Goal: Information Seeking & Learning: Learn about a topic

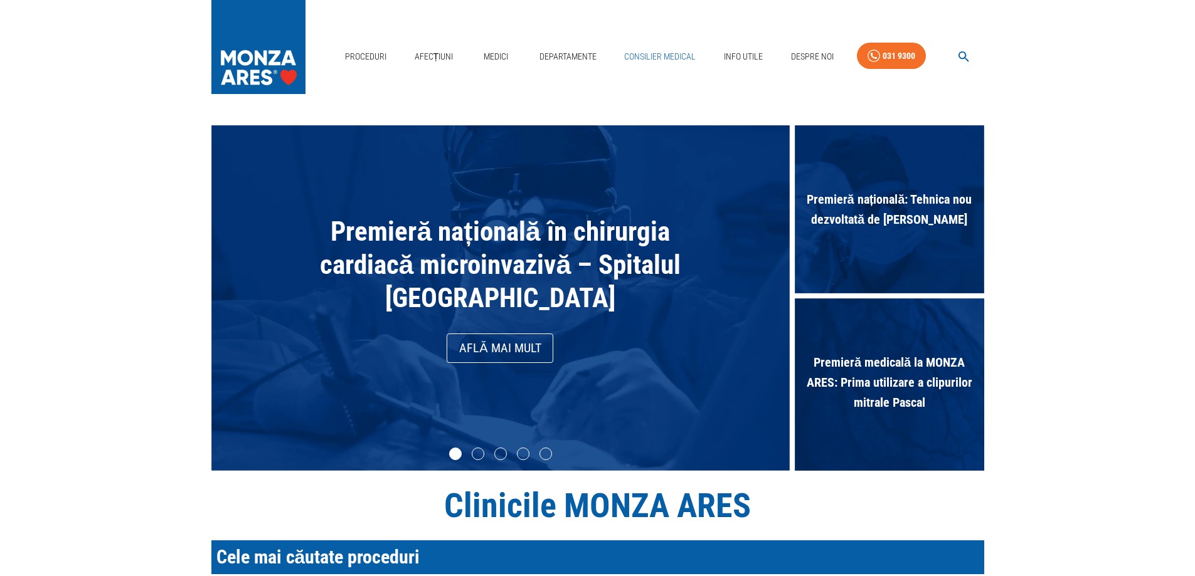
click at [664, 51] on link "Consilier Medical" at bounding box center [660, 57] width 82 height 26
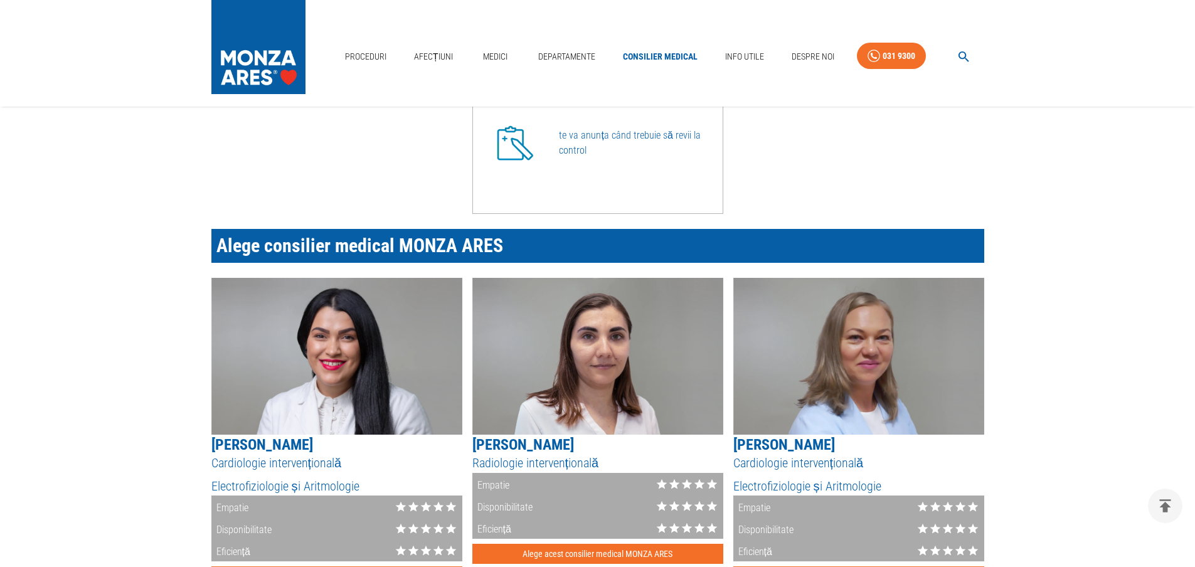
scroll to position [941, 0]
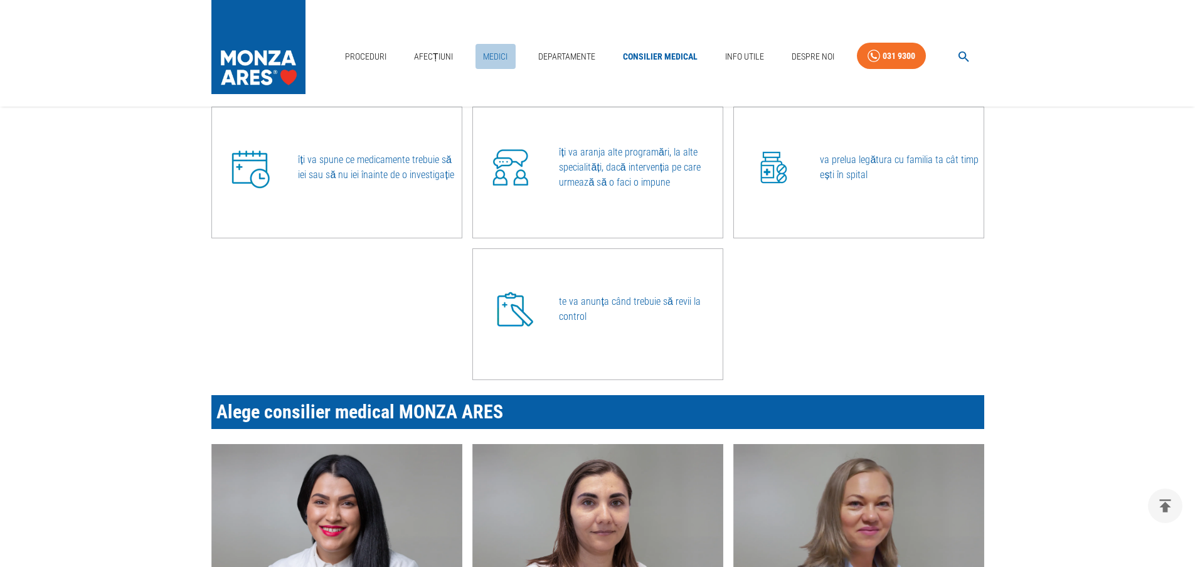
click at [492, 53] on link "Medici" at bounding box center [495, 57] width 40 height 26
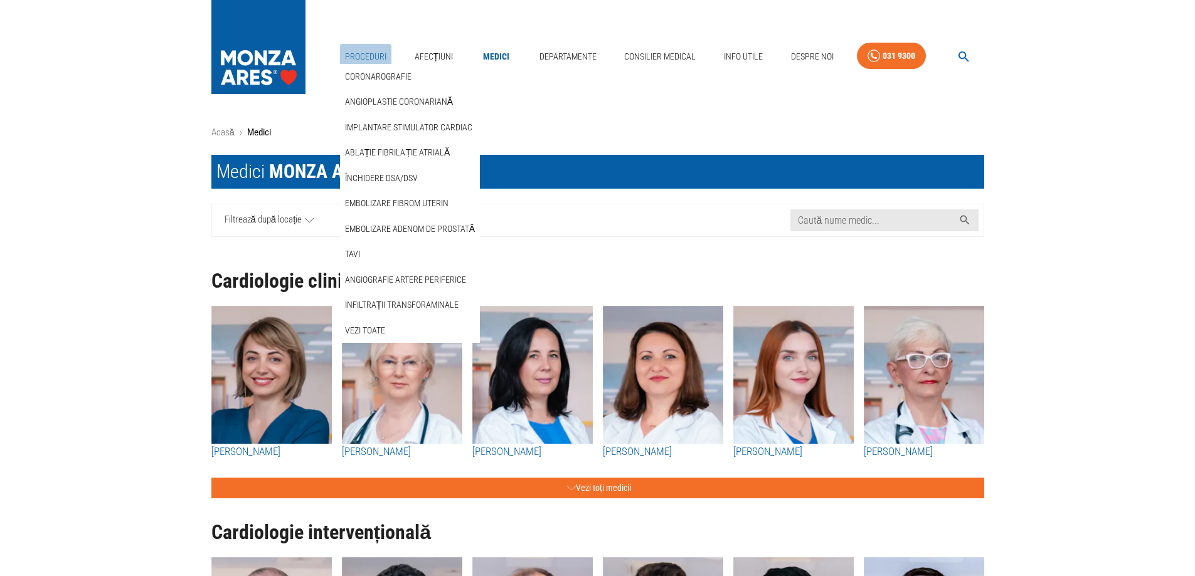
click at [367, 57] on link "Proceduri" at bounding box center [365, 57] width 51 height 26
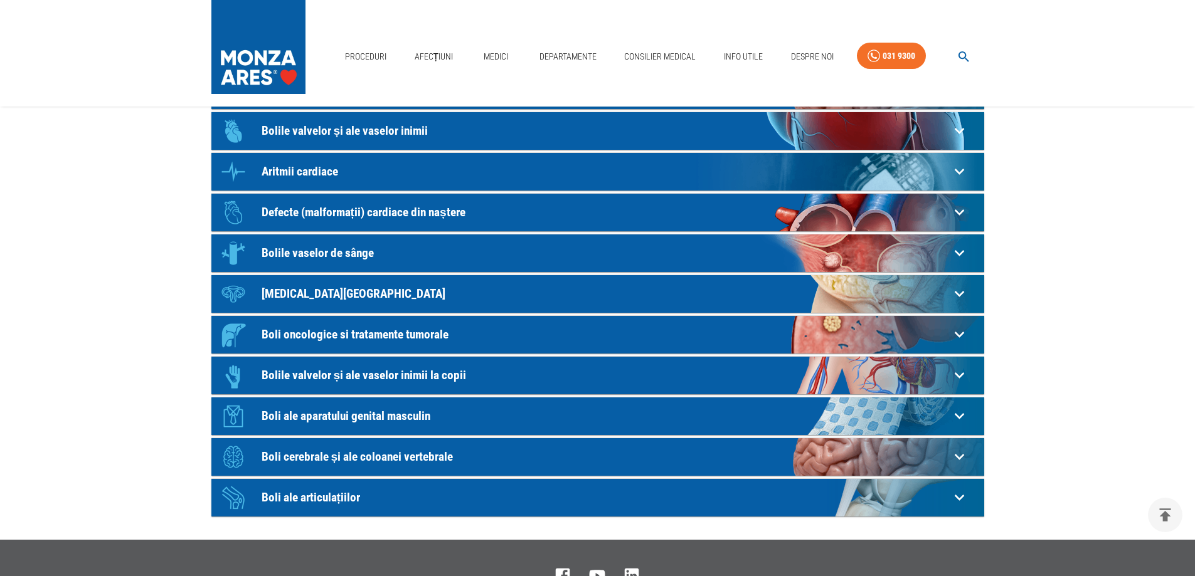
scroll to position [188, 0]
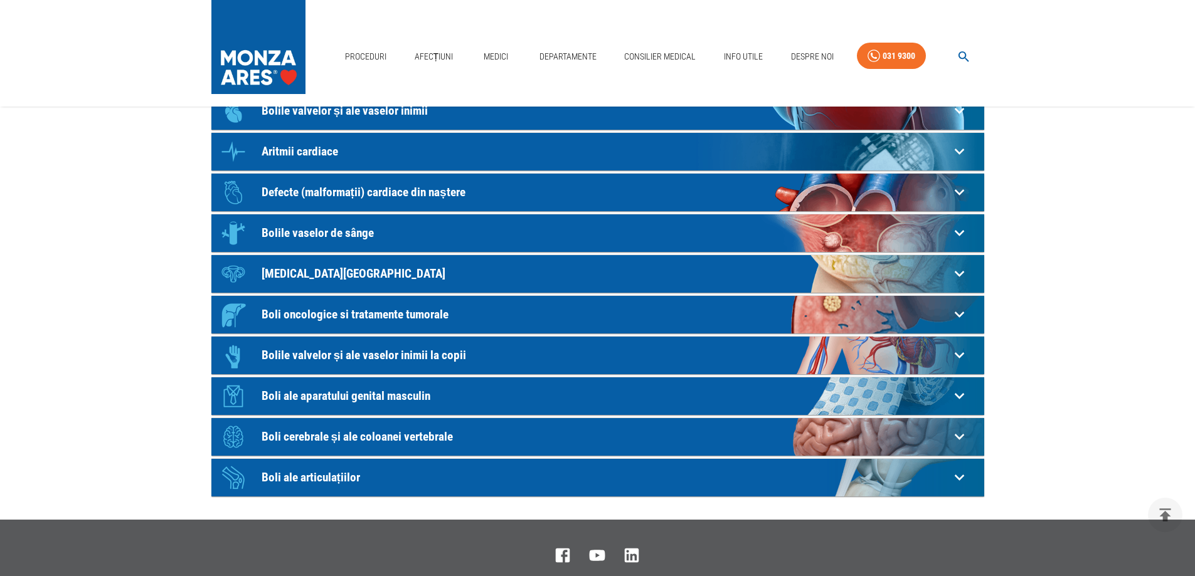
click at [309, 269] on p "[MEDICAL_DATA][GEOGRAPHIC_DATA]" at bounding box center [605, 273] width 688 height 13
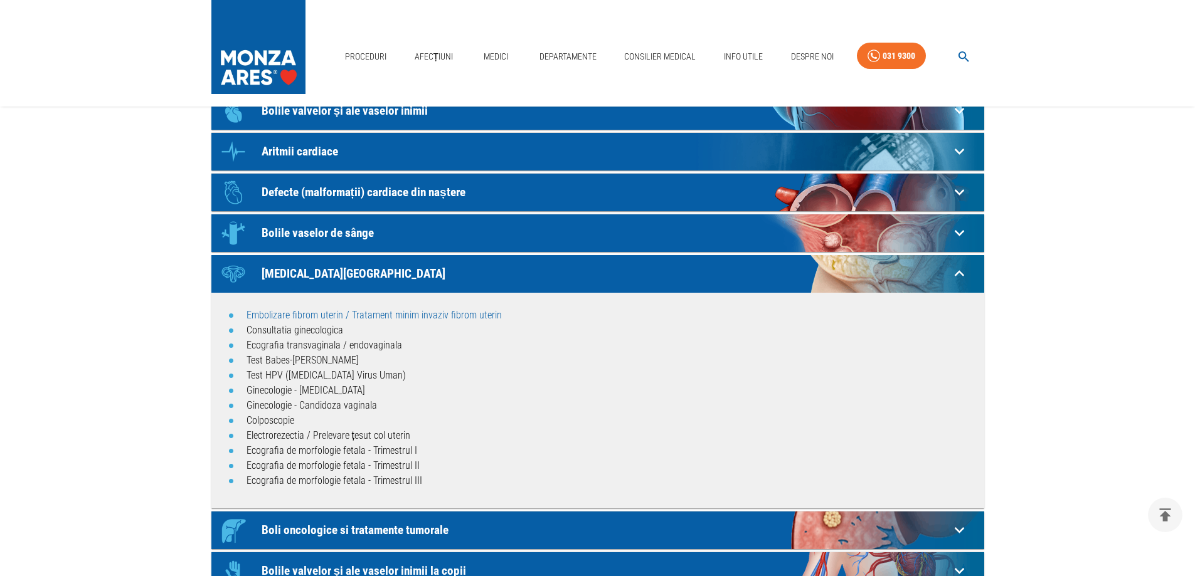
click at [322, 317] on link "Embolizare fibrom uterin / Tratament minim invaziv fibrom uterin" at bounding box center [373, 315] width 255 height 12
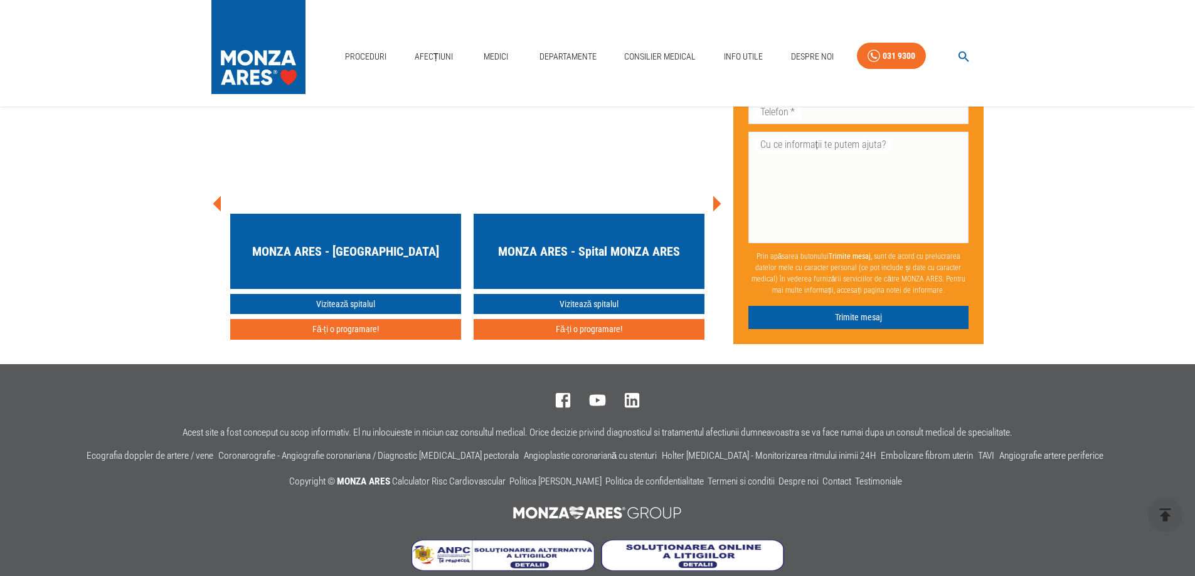
scroll to position [5205, 0]
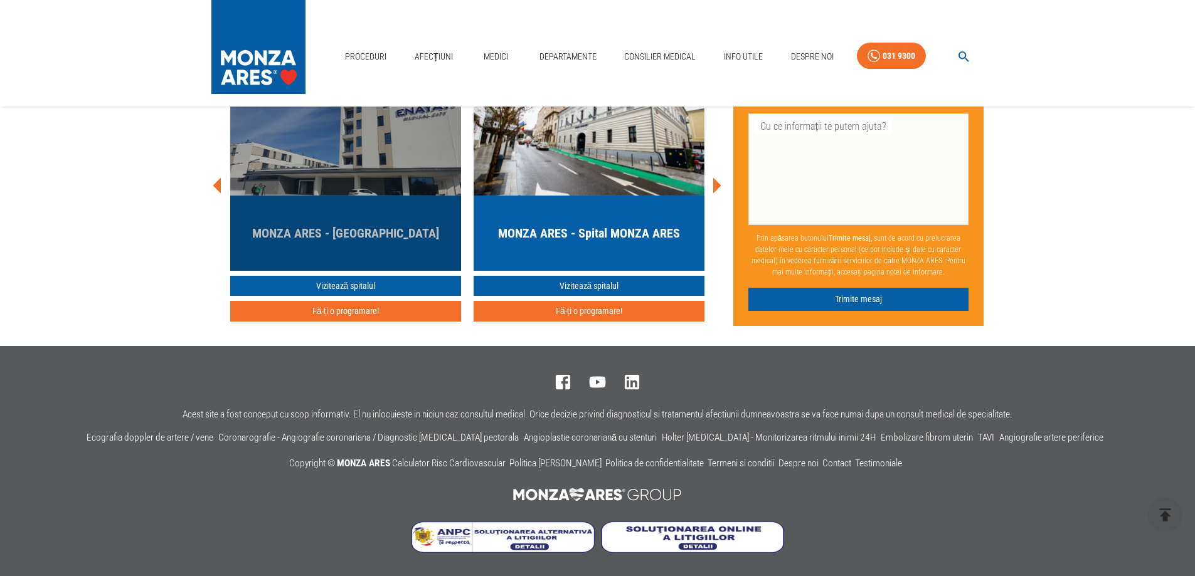
click at [347, 242] on h5 "MONZA ARES - [GEOGRAPHIC_DATA]" at bounding box center [345, 233] width 187 height 18
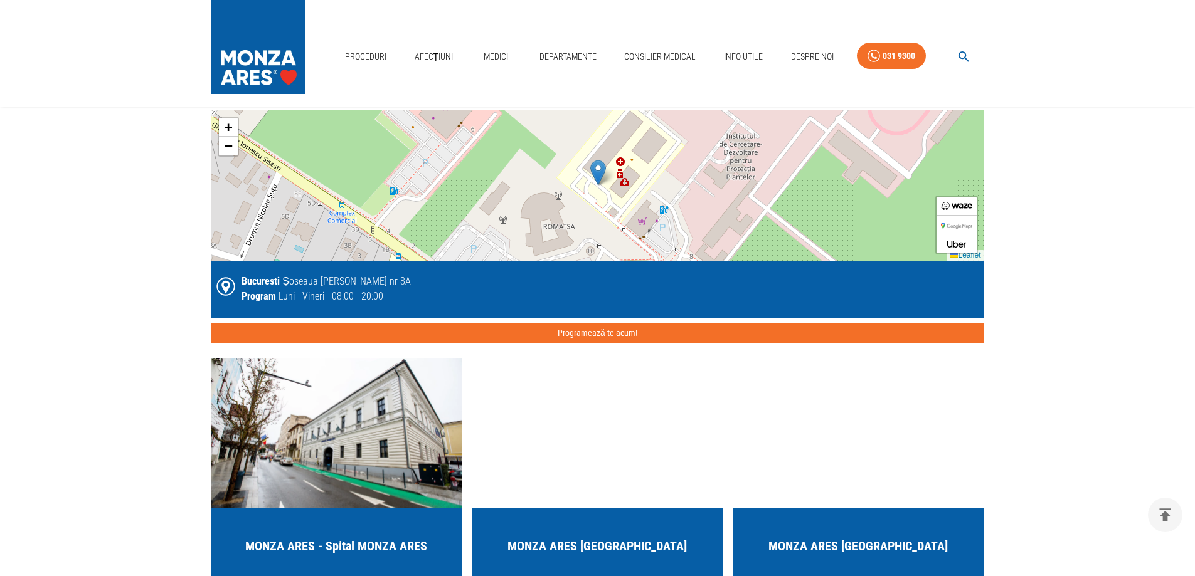
scroll to position [2446, 0]
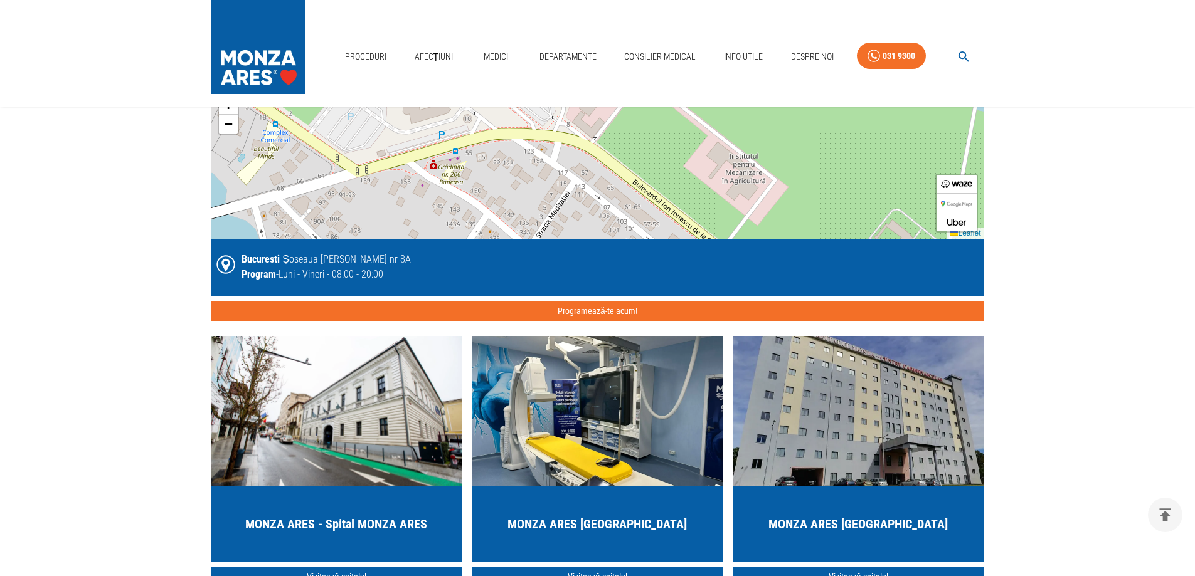
drag, startPoint x: 670, startPoint y: 199, endPoint x: 544, endPoint y: 85, distance: 169.1
click at [544, 85] on div "Proceduri Afecțiuni Medici Departamente Consilier Medical Info Utile Despre Noi…" at bounding box center [597, 53] width 1195 height 107
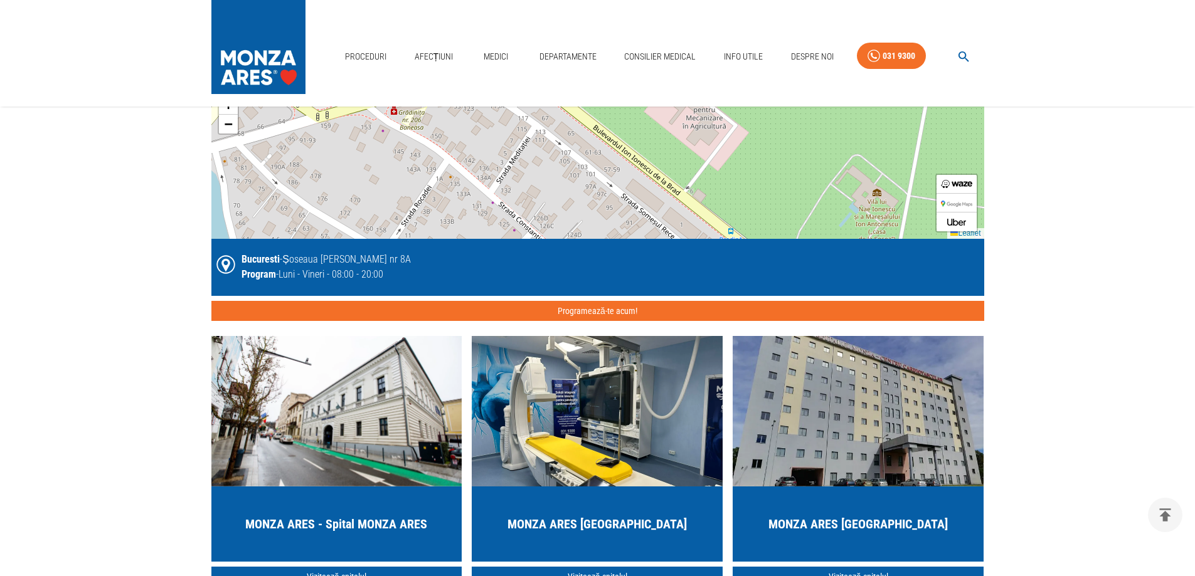
drag, startPoint x: 596, startPoint y: 156, endPoint x: 559, endPoint y: 105, distance: 63.3
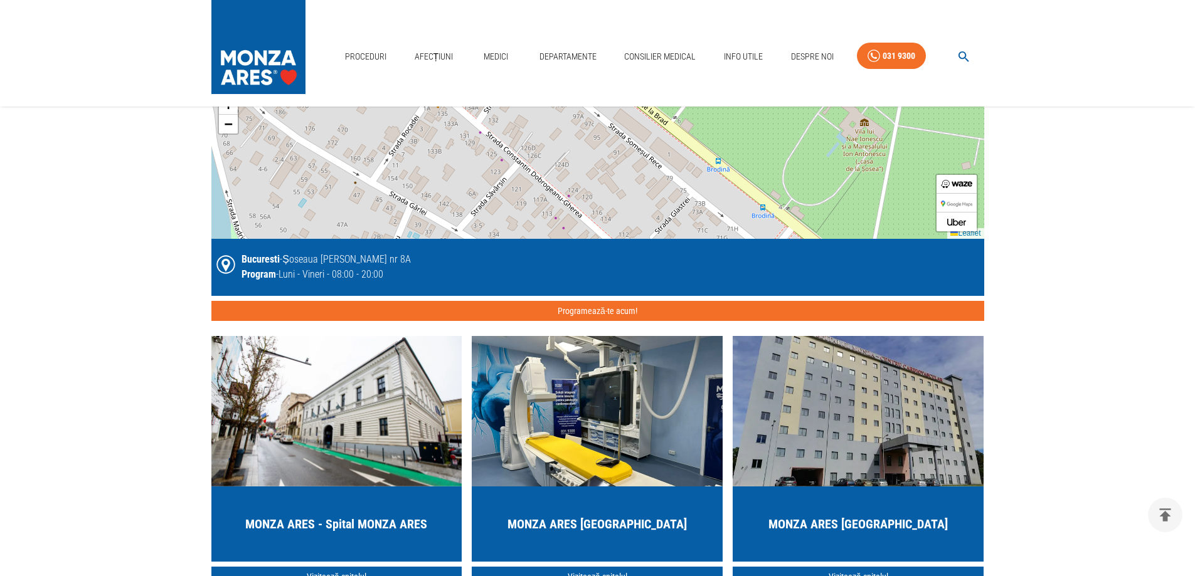
drag, startPoint x: 609, startPoint y: 166, endPoint x: 597, endPoint y: 95, distance: 71.3
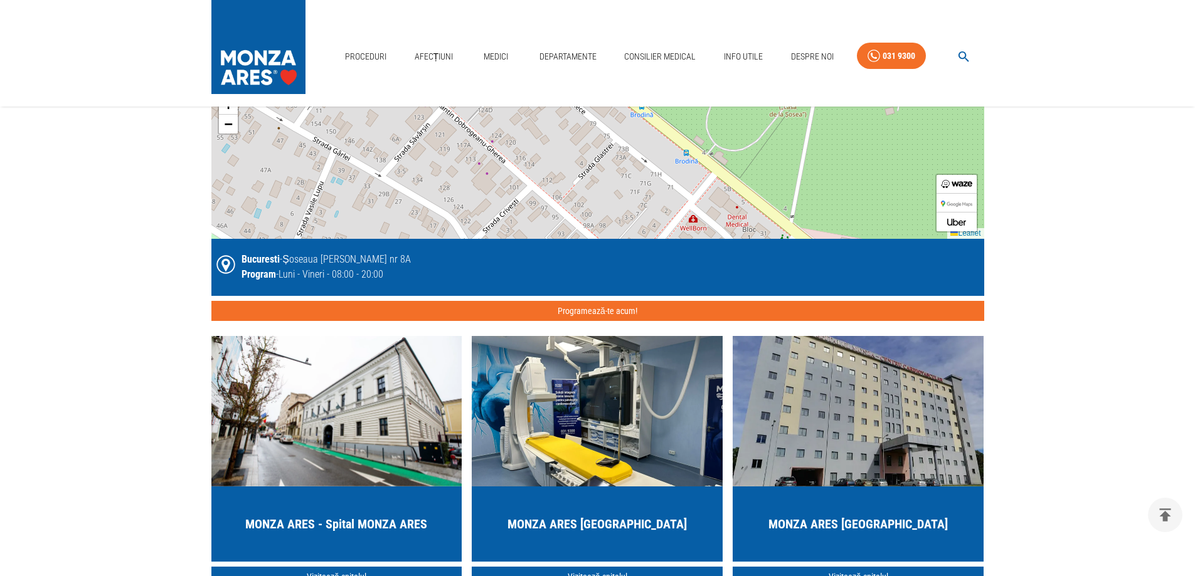
drag, startPoint x: 649, startPoint y: 171, endPoint x: 599, endPoint y: 142, distance: 57.6
click at [599, 142] on div "+ − Leaflet" at bounding box center [597, 163] width 773 height 150
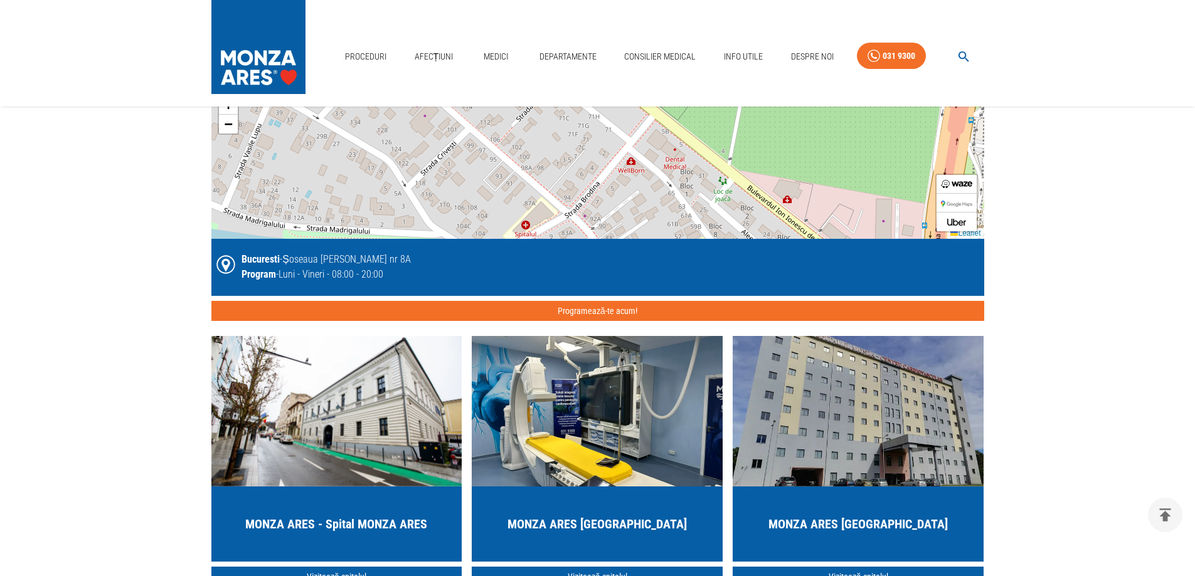
drag, startPoint x: 666, startPoint y: 196, endPoint x: 641, endPoint y: 178, distance: 31.0
click at [641, 178] on div "+ − Leaflet" at bounding box center [597, 163] width 773 height 150
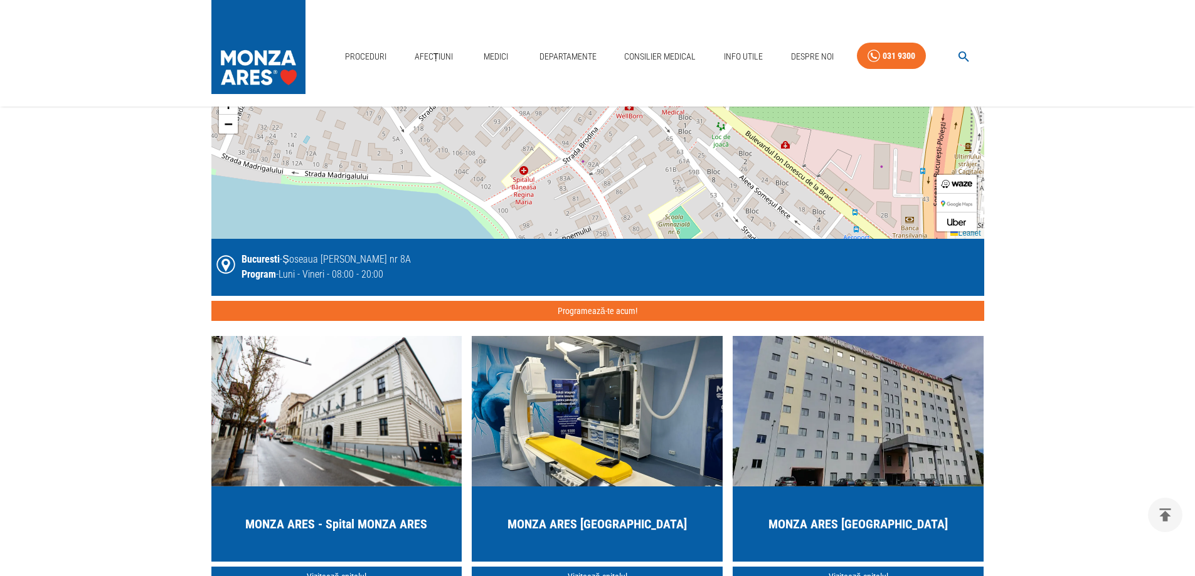
drag, startPoint x: 655, startPoint y: 235, endPoint x: 653, endPoint y: 181, distance: 54.6
click at [653, 181] on div "+ − Leaflet" at bounding box center [597, 163] width 773 height 150
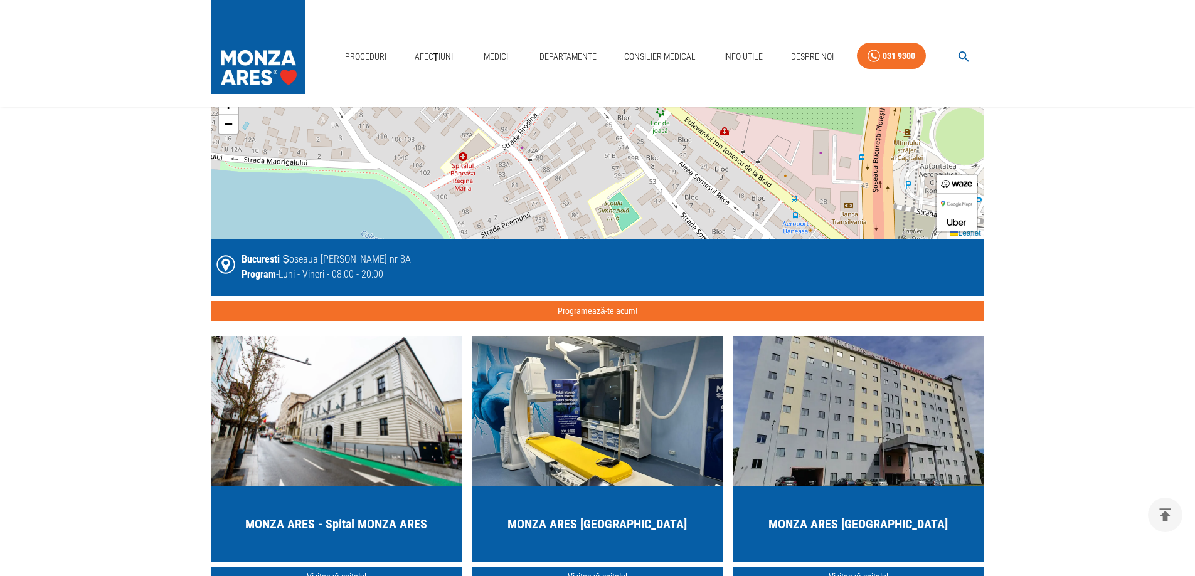
drag, startPoint x: 670, startPoint y: 213, endPoint x: 608, endPoint y: 197, distance: 64.6
click at [608, 197] on div "+ − Leaflet" at bounding box center [597, 163] width 773 height 150
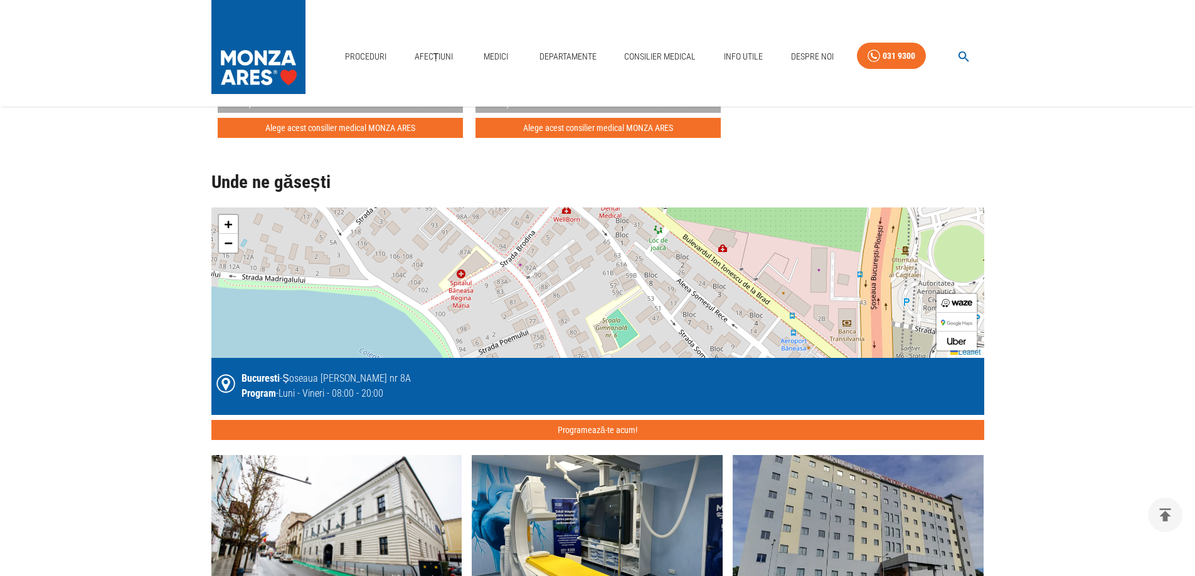
scroll to position [2132, 0]
